Goal: Transaction & Acquisition: Purchase product/service

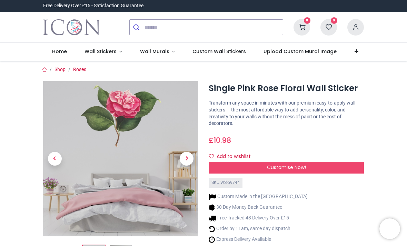
click at [79, 68] on link "Roses" at bounding box center [79, 70] width 13 height 6
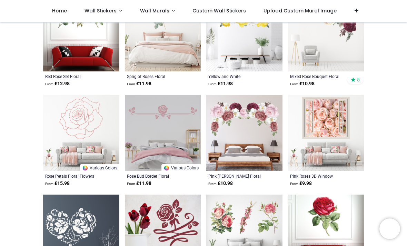
scroll to position [565, 0]
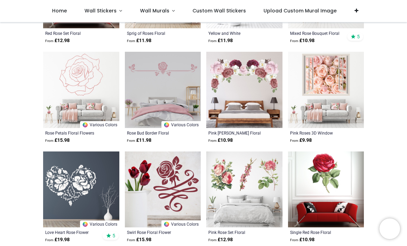
scroll to position [603, 0]
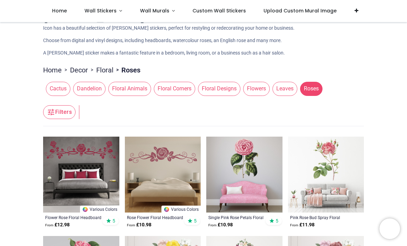
scroll to position [22, 0]
click at [221, 89] on span "Floral Designs" at bounding box center [219, 89] width 42 height 14
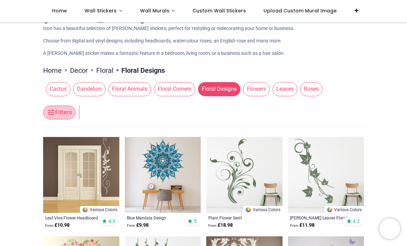
click at [66, 111] on button "Filters" at bounding box center [59, 113] width 32 height 14
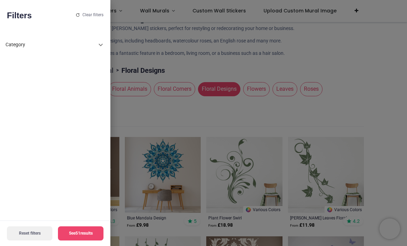
click at [98, 42] on icon at bounding box center [101, 45] width 8 height 8
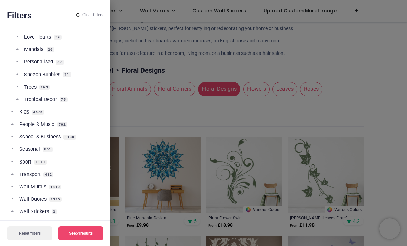
scroll to position [351, 0]
click at [380, 103] on div at bounding box center [203, 123] width 407 height 246
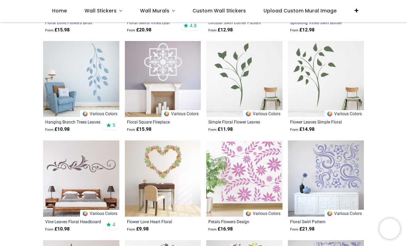
scroll to position [517, 0]
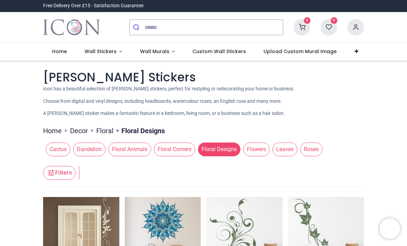
click at [258, 151] on span "Flowers" at bounding box center [256, 149] width 27 height 14
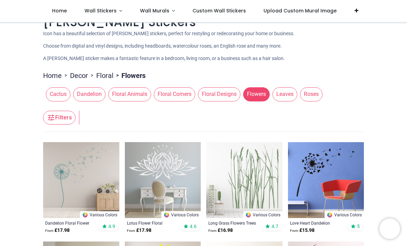
scroll to position [17, 0]
click at [310, 89] on span "Roses" at bounding box center [311, 94] width 22 height 14
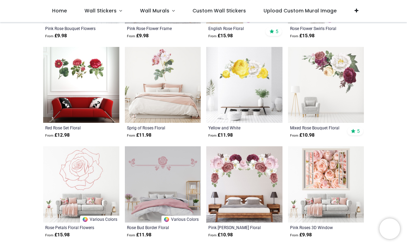
scroll to position [510, 0]
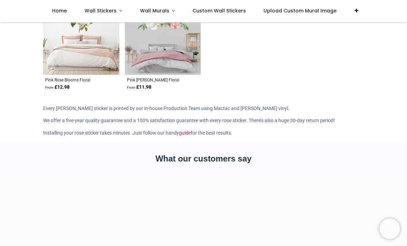
scroll to position [1056, 0]
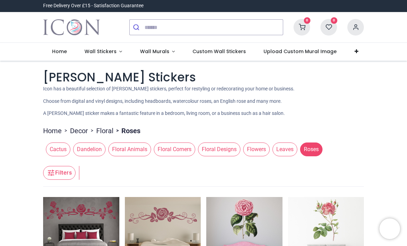
click at [164, 52] on span "Wall Murals" at bounding box center [154, 51] width 29 height 7
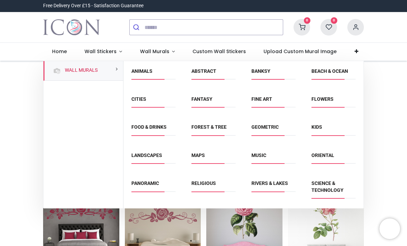
click at [323, 96] on link "Flowers" at bounding box center [322, 99] width 22 height 6
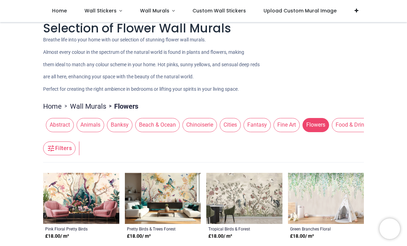
scroll to position [10, 0]
click at [61, 151] on button "Filters" at bounding box center [59, 149] width 32 height 14
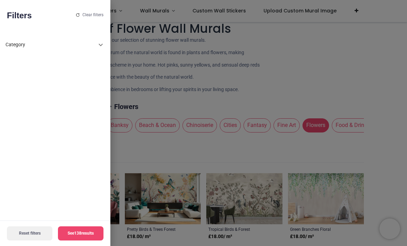
click at [102, 43] on icon at bounding box center [101, 45] width 8 height 8
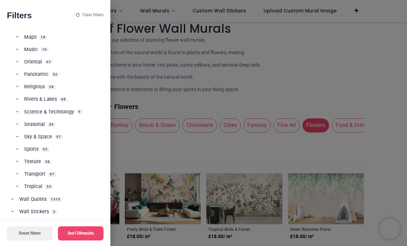
scroll to position [314, 0]
click at [361, 76] on div at bounding box center [203, 123] width 407 height 246
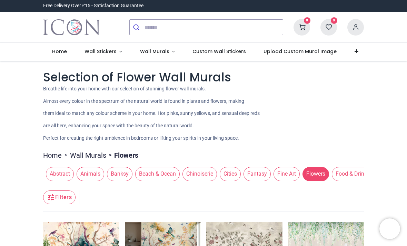
scroll to position [0, 0]
click at [114, 52] on span "Wall Stickers" at bounding box center [100, 51] width 32 height 7
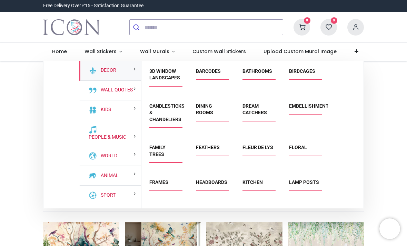
click at [299, 148] on link "Floral" at bounding box center [298, 147] width 18 height 6
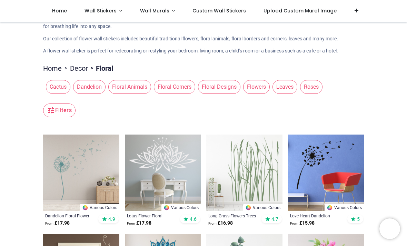
scroll to position [31, 0]
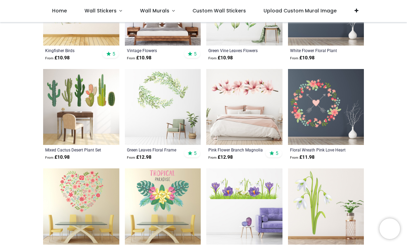
scroll to position [994, 0]
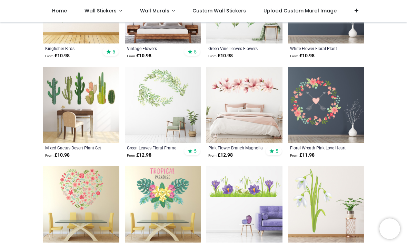
click at [244, 83] on img at bounding box center [244, 105] width 76 height 76
click at [242, 148] on div "Pink Flower Branch Magnolia Floral" at bounding box center [237, 148] width 58 height 6
click at [247, 94] on img at bounding box center [244, 105] width 76 height 76
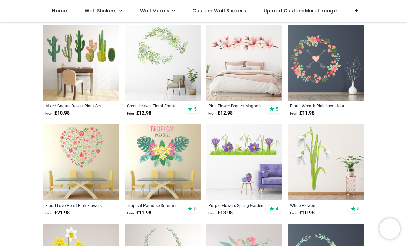
scroll to position [1036, 0]
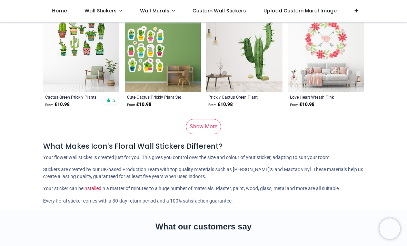
scroll to position [3539, 0]
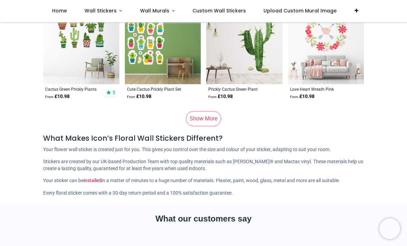
click at [207, 111] on link "Show More" at bounding box center [203, 118] width 35 height 15
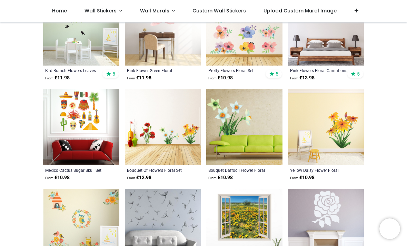
scroll to position [3653, 0]
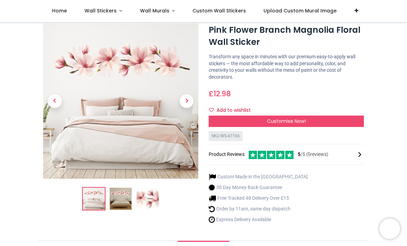
scroll to position [17, 0]
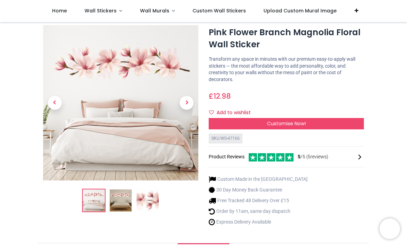
click at [186, 100] on span "Next" at bounding box center [187, 103] width 14 height 14
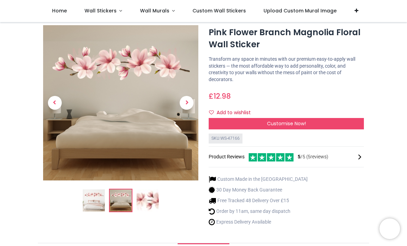
click at [188, 111] on link at bounding box center [186, 103] width 23 height 109
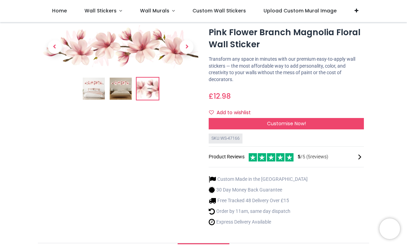
click at [99, 87] on img at bounding box center [94, 89] width 22 height 22
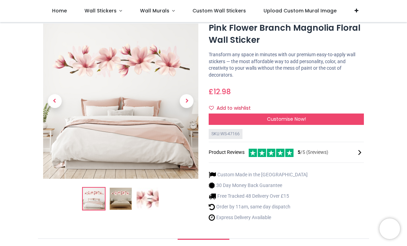
scroll to position [23, 0]
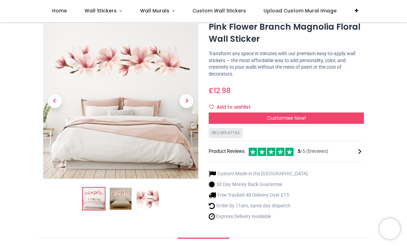
click at [213, 101] on button "Add to wishlist" at bounding box center [233, 107] width 48 height 12
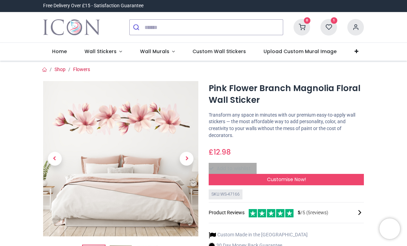
scroll to position [0, 0]
click at [355, 209] on div at bounding box center [347, 212] width 31 height 8
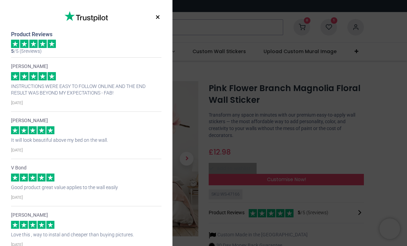
click at [162, 18] on button "×" at bounding box center [157, 17] width 9 height 12
